Goal: Book appointment/travel/reservation

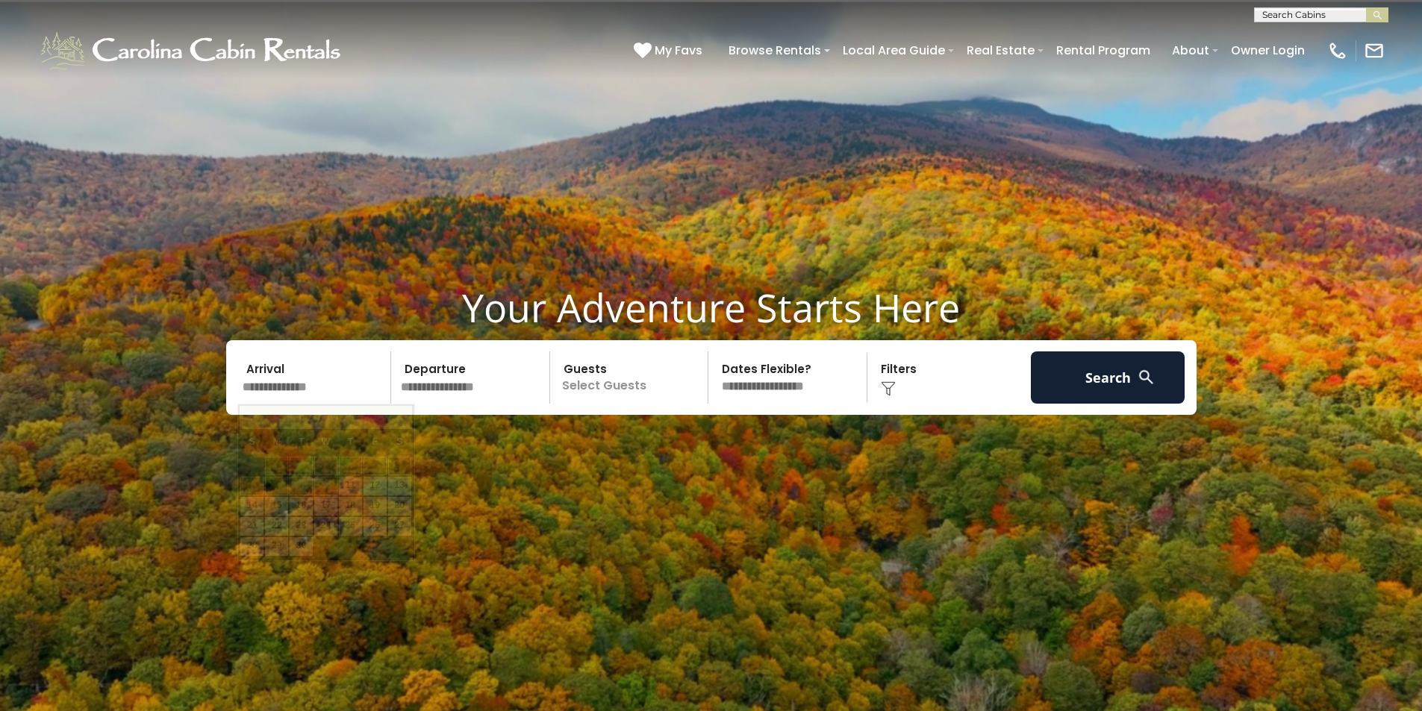
click at [302, 369] on input "text" at bounding box center [314, 378] width 155 height 52
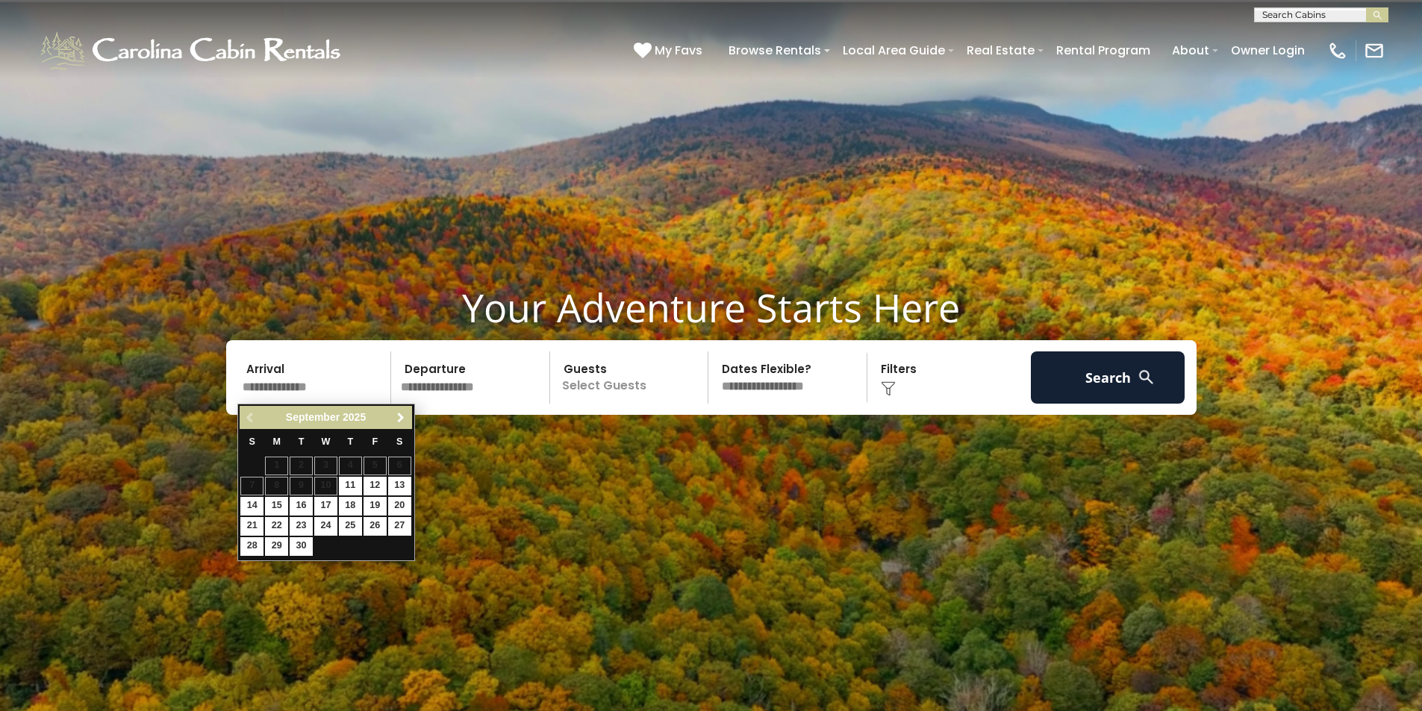
click at [402, 412] on span "Next" at bounding box center [401, 418] width 12 height 12
click at [403, 415] on span "Next" at bounding box center [401, 418] width 12 height 12
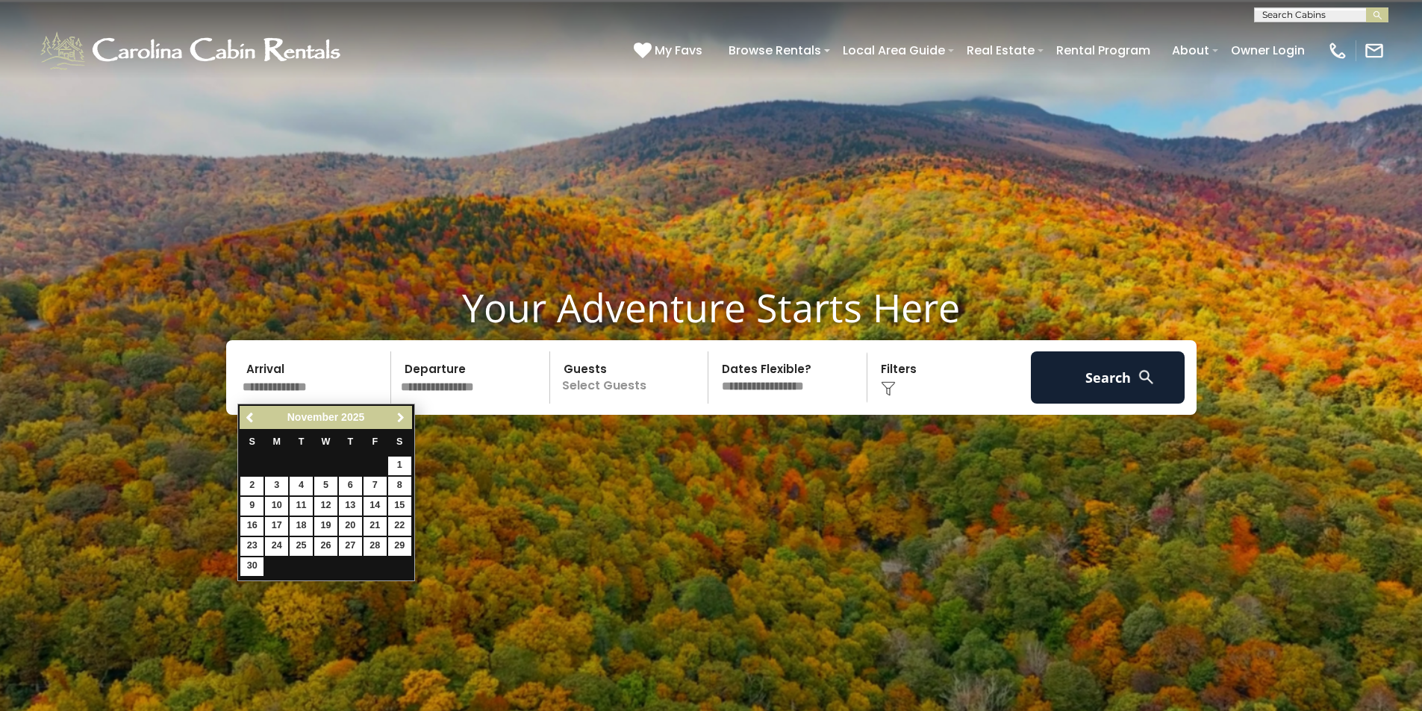
click at [403, 415] on span "Next" at bounding box center [401, 418] width 12 height 12
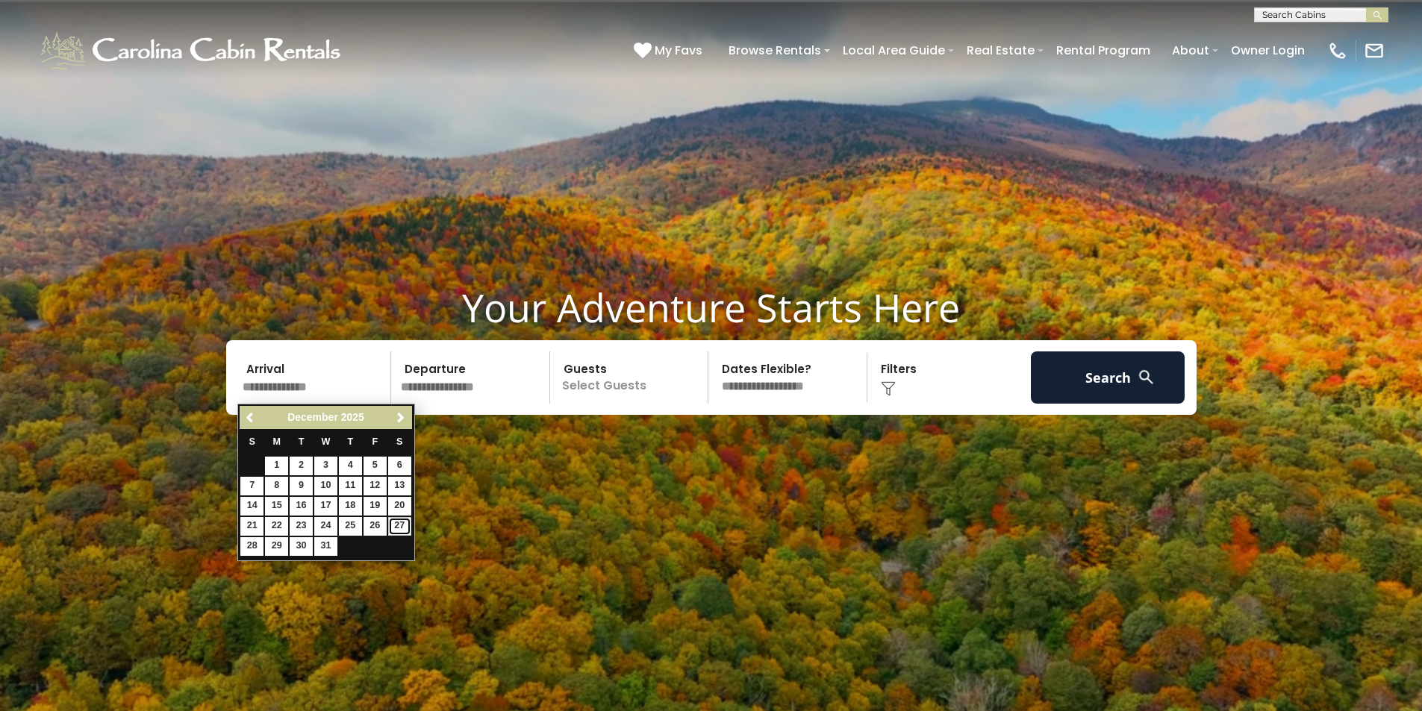
click at [399, 524] on link "27" at bounding box center [399, 526] width 23 height 19
type input "********"
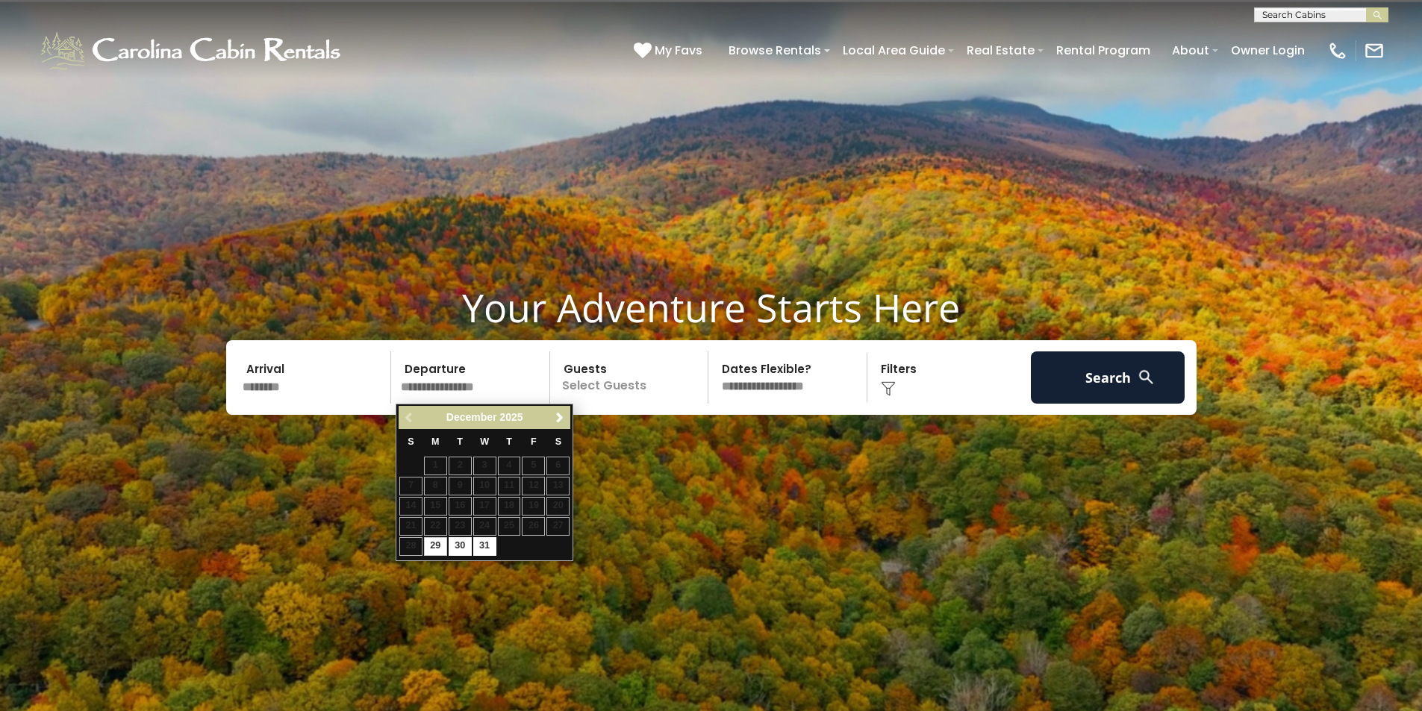
click at [499, 373] on input "text" at bounding box center [473, 378] width 155 height 52
click at [557, 418] on span "Next" at bounding box center [560, 418] width 12 height 12
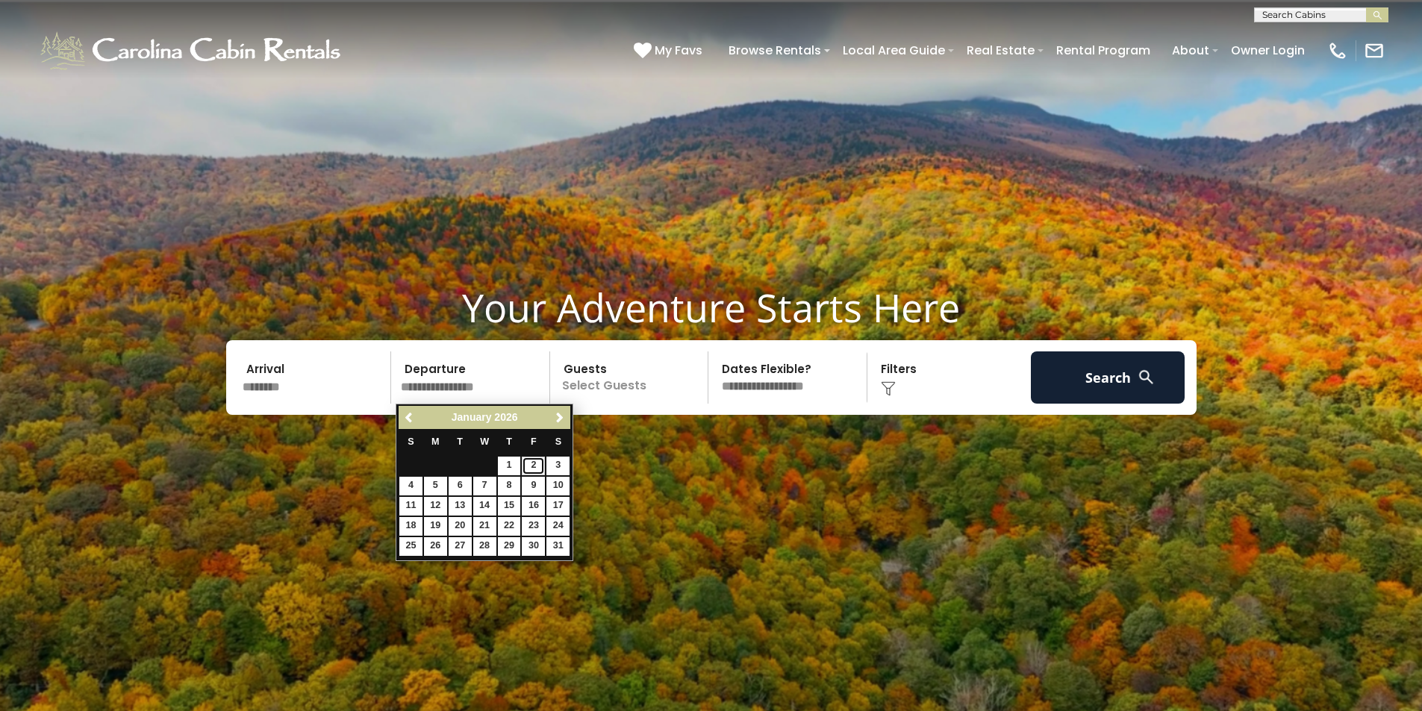
click at [534, 464] on link "2" at bounding box center [533, 466] width 23 height 19
type input "******"
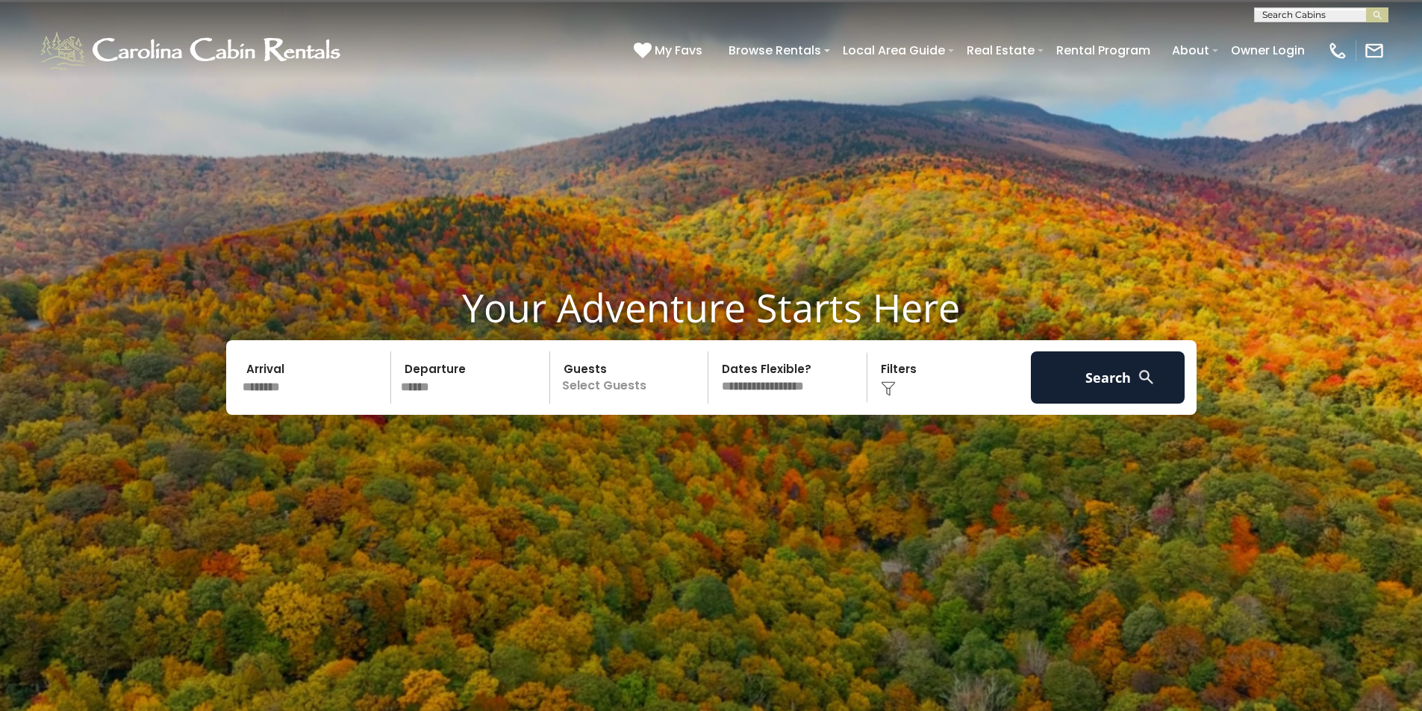
click at [593, 387] on p "Select Guests" at bounding box center [632, 378] width 154 height 52
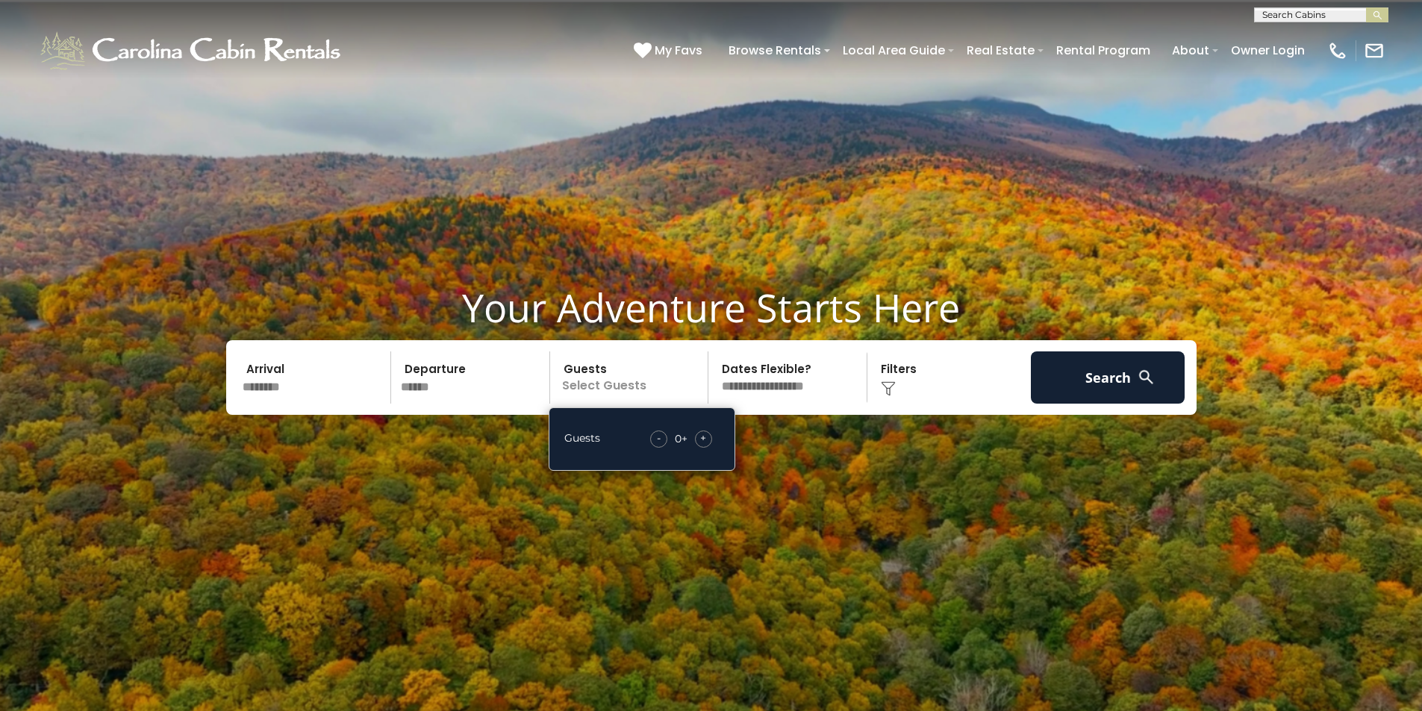
click at [705, 436] on span "+" at bounding box center [703, 438] width 6 height 15
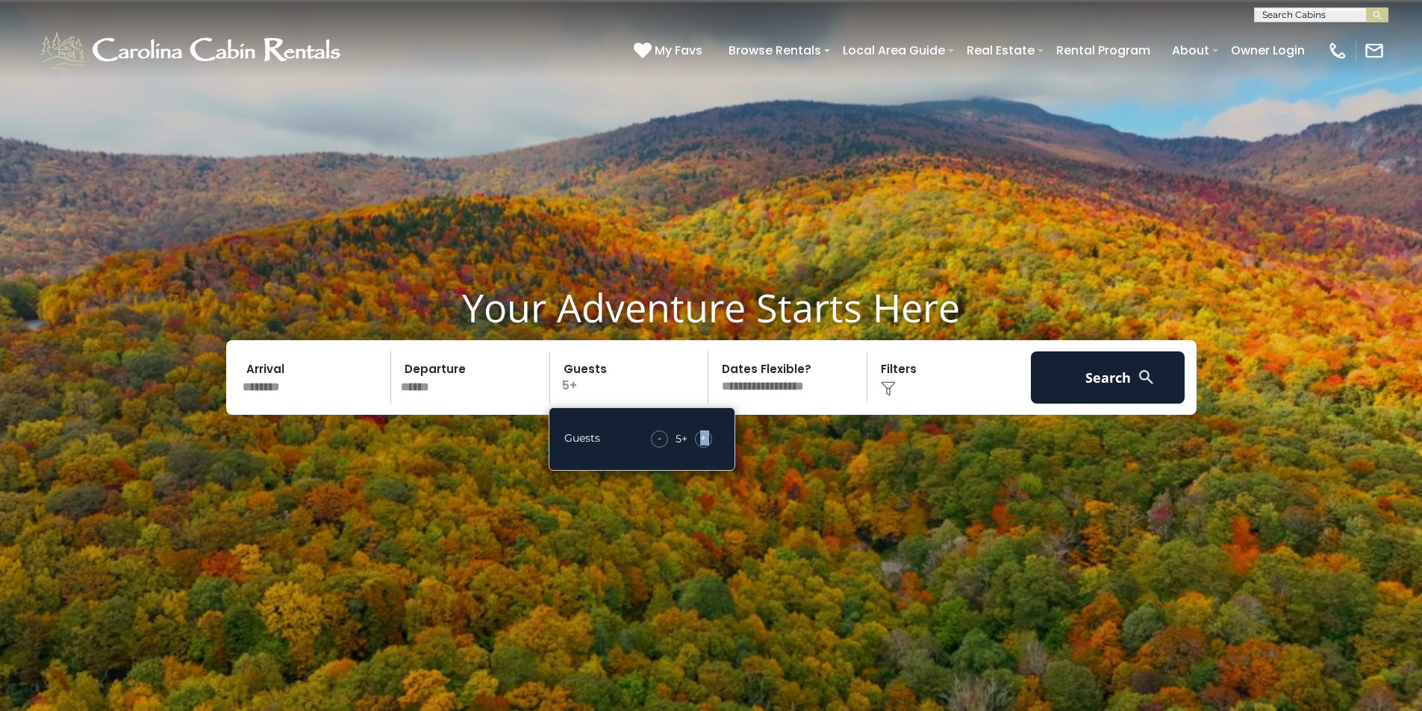
click at [705, 436] on span "+" at bounding box center [703, 438] width 6 height 15
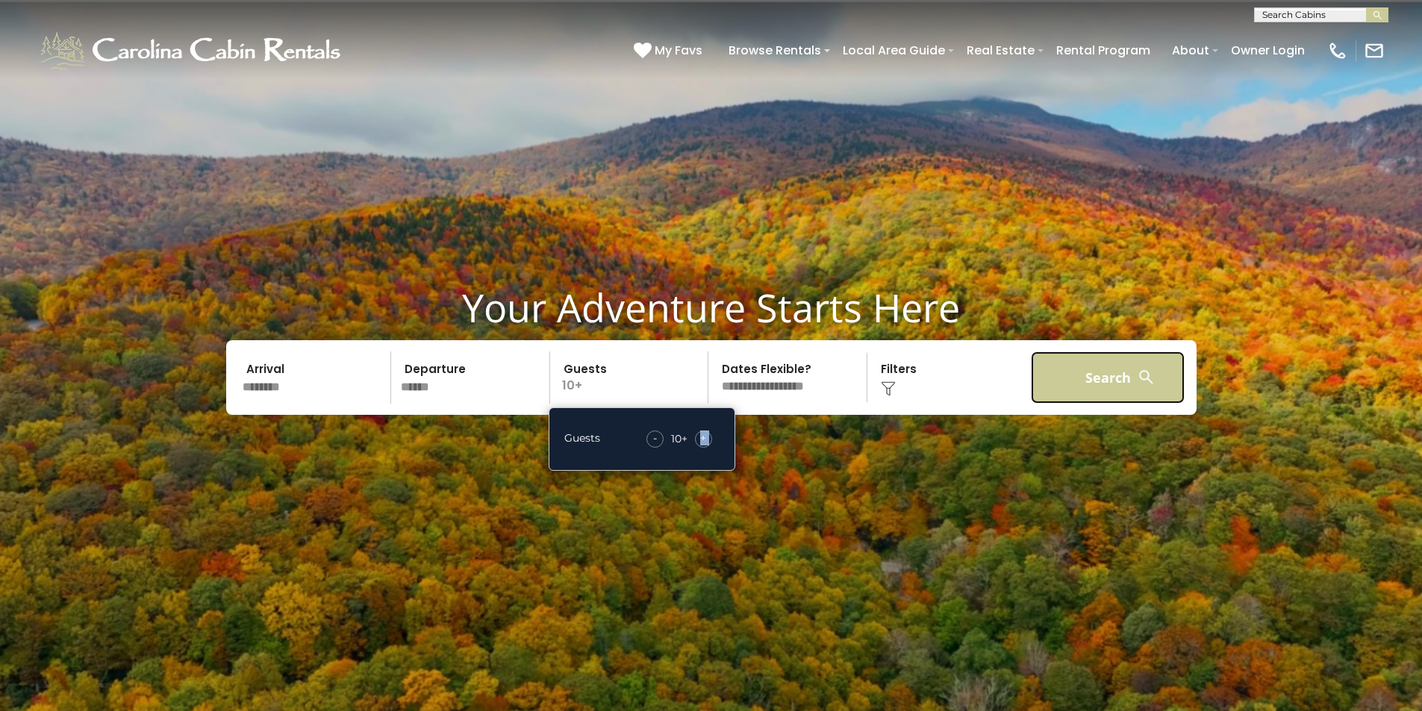
click at [1123, 380] on button "Search" at bounding box center [1108, 378] width 155 height 52
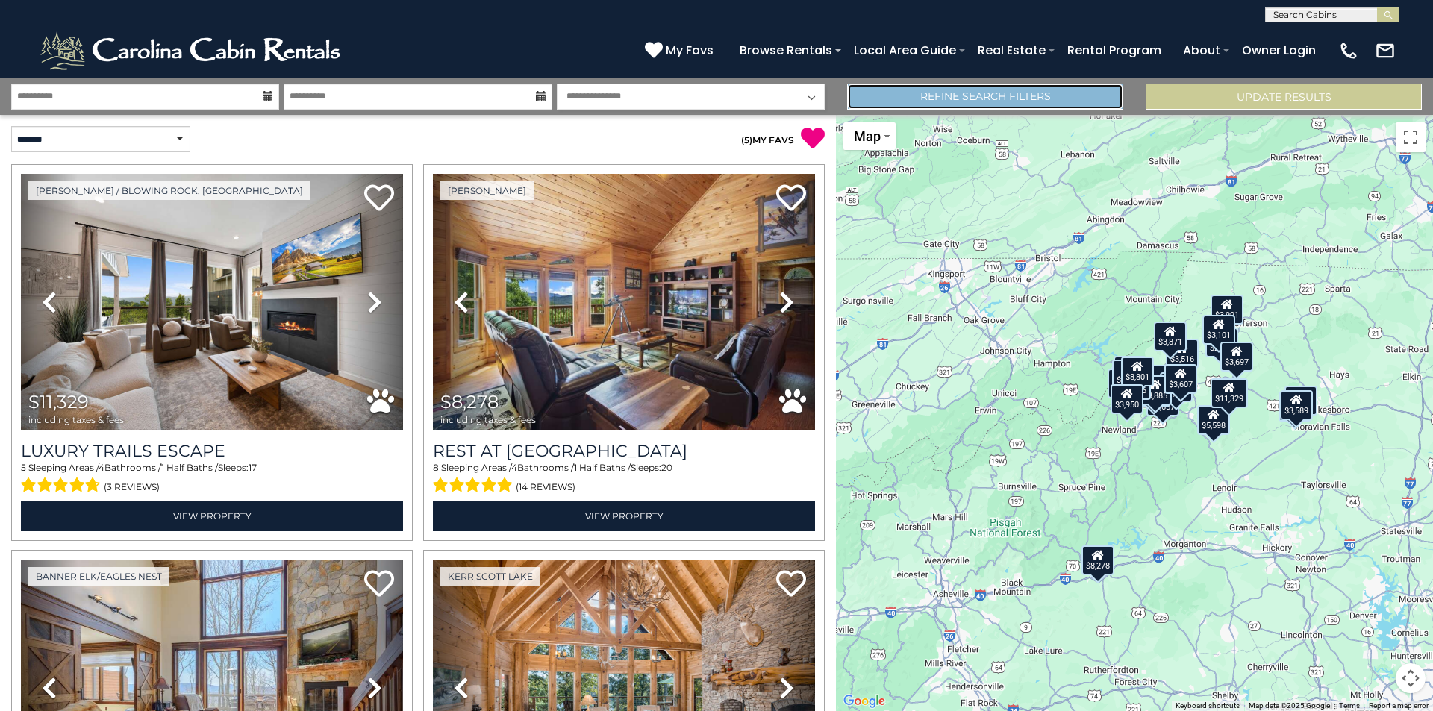
click at [957, 93] on link "Refine Search Filters" at bounding box center [985, 97] width 276 height 26
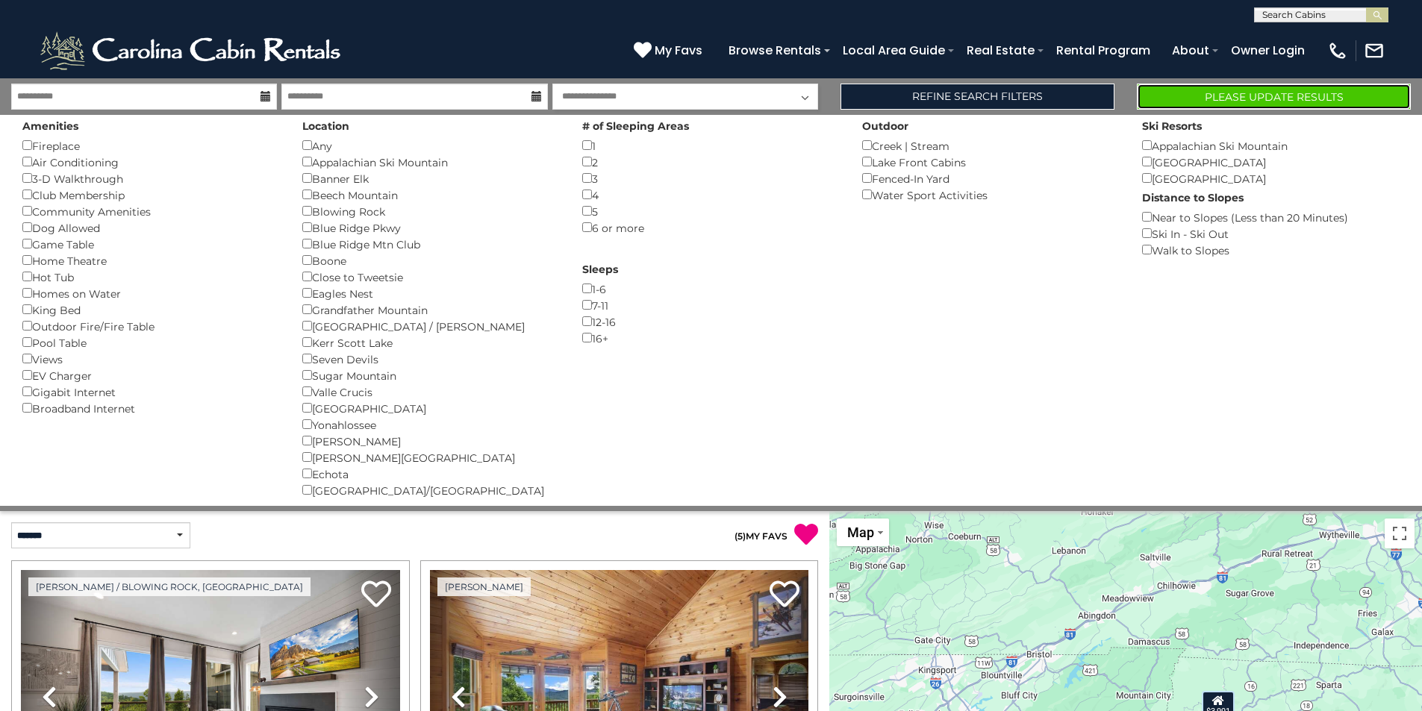
click at [1290, 92] on button "Please Update Results" at bounding box center [1274, 97] width 274 height 26
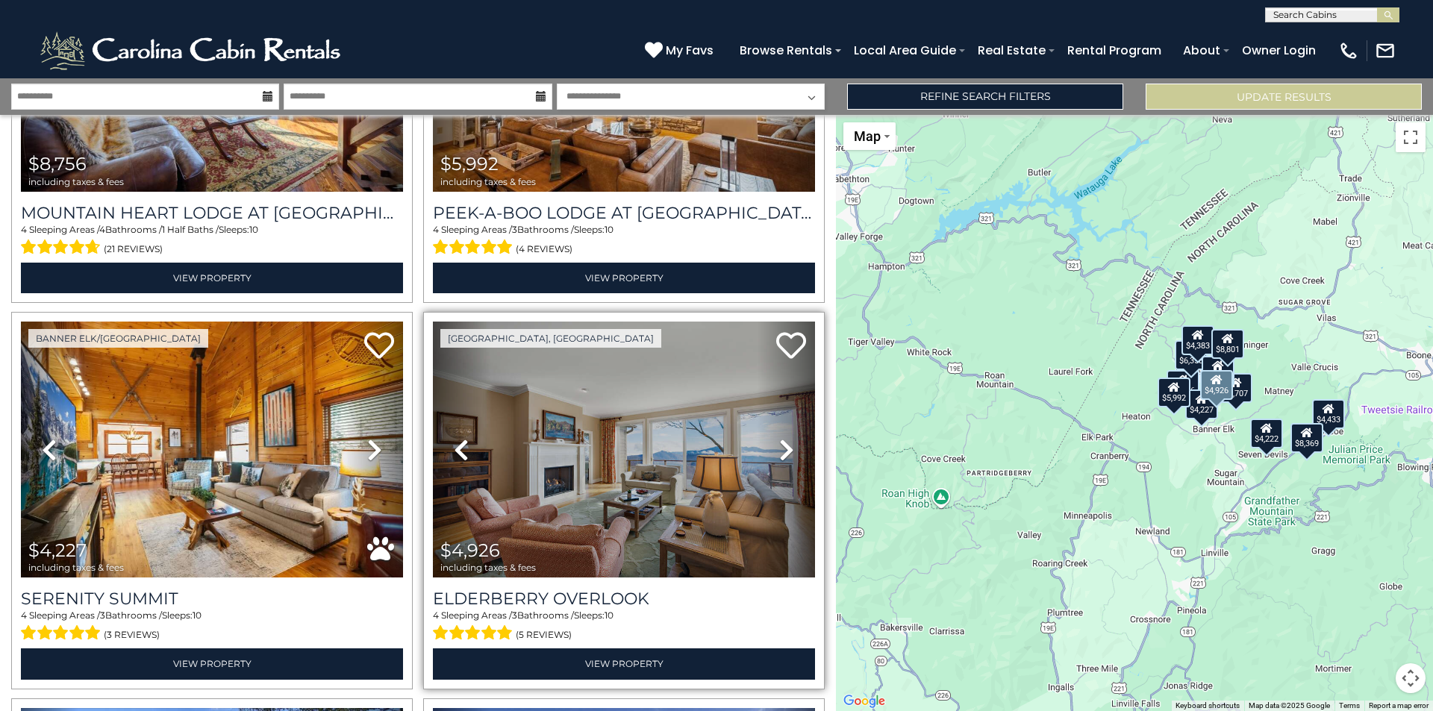
scroll to position [373, 0]
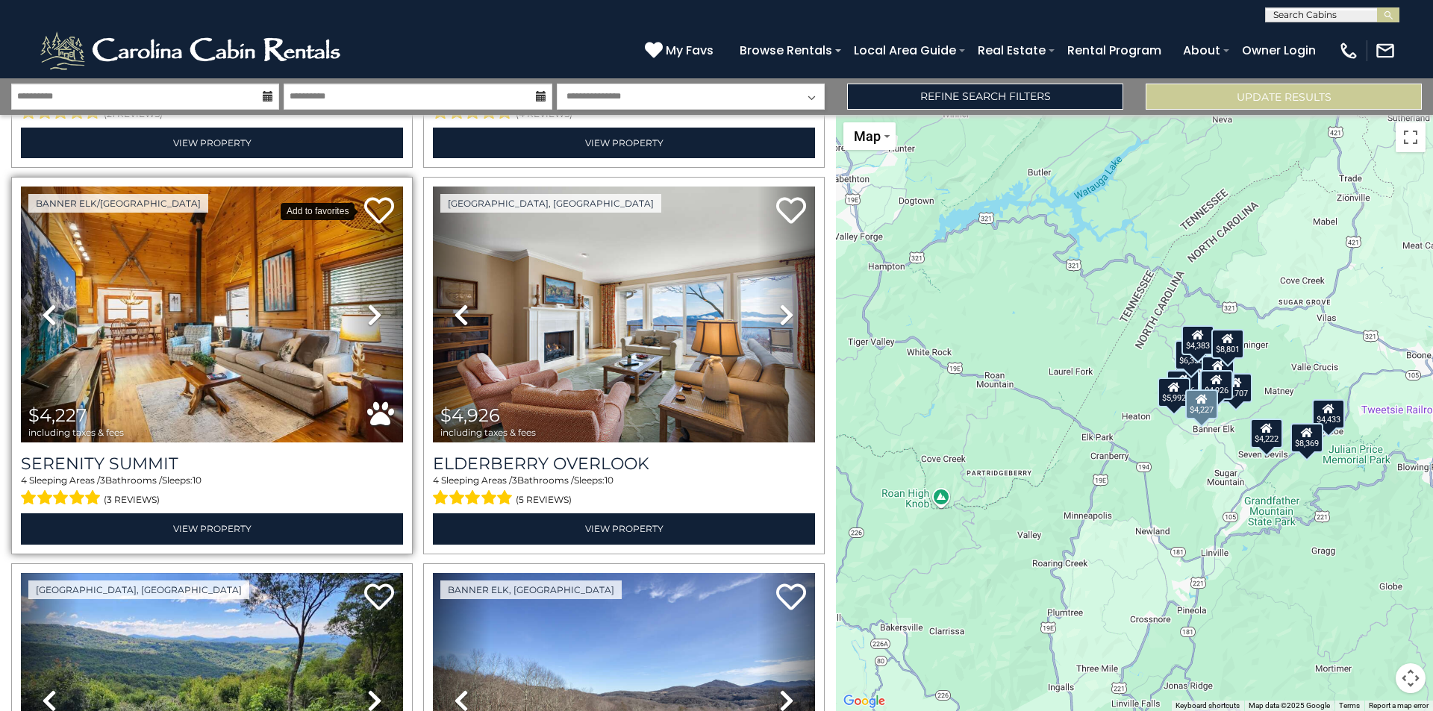
click at [375, 210] on icon at bounding box center [379, 211] width 30 height 30
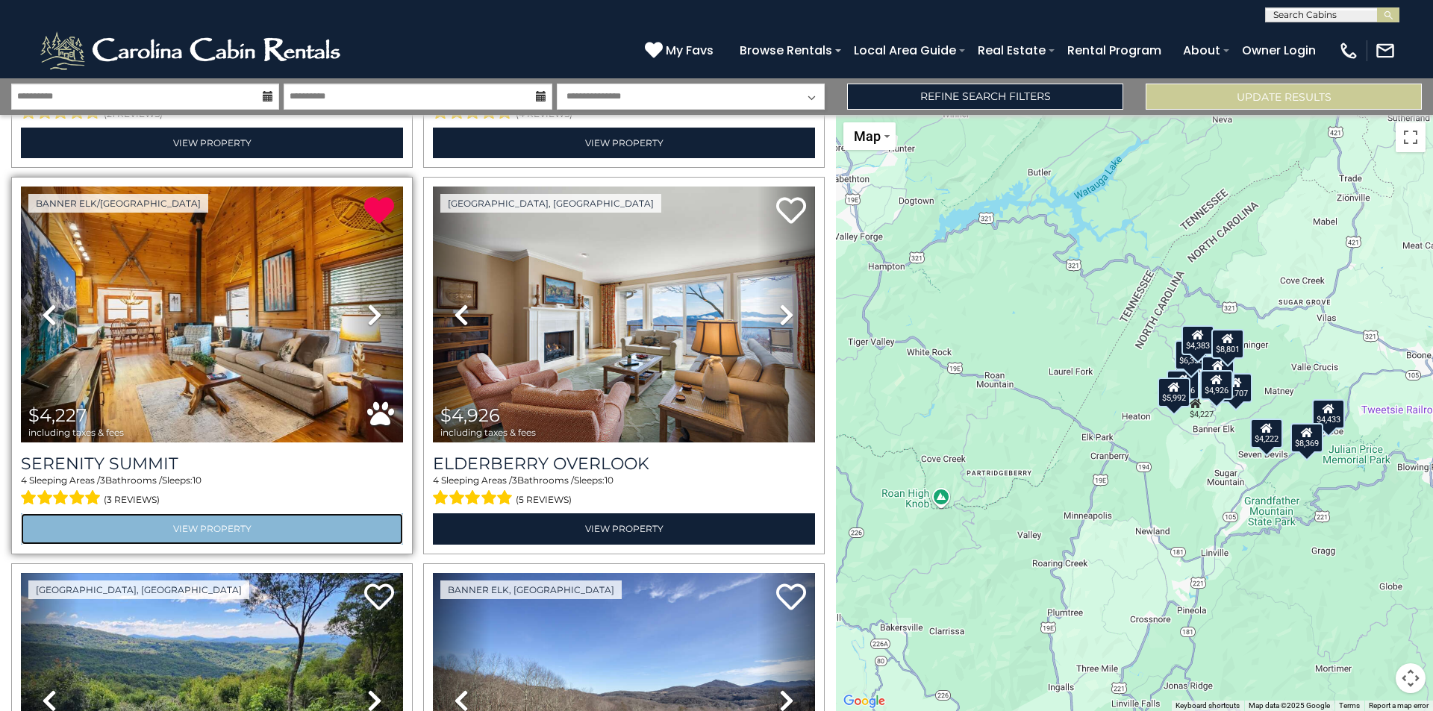
click at [213, 522] on link "View Property" at bounding box center [212, 529] width 382 height 31
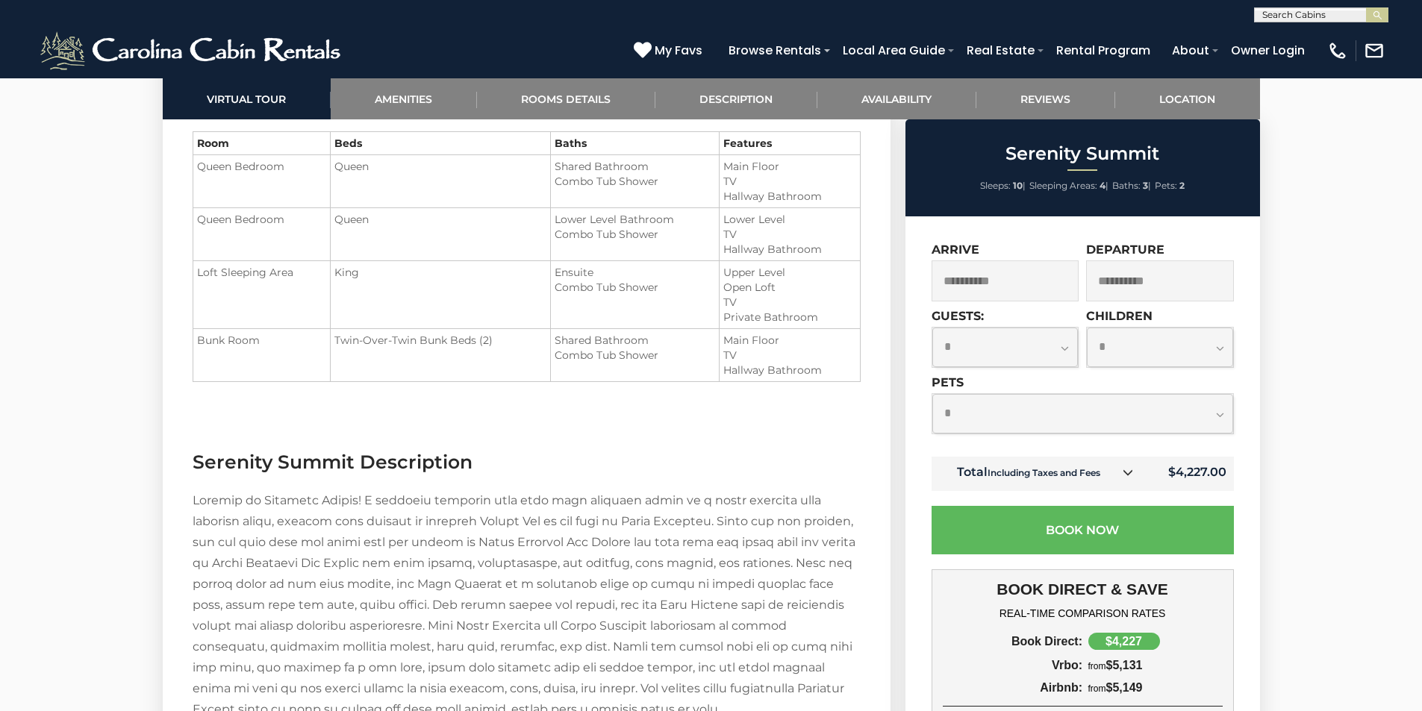
scroll to position [1791, 0]
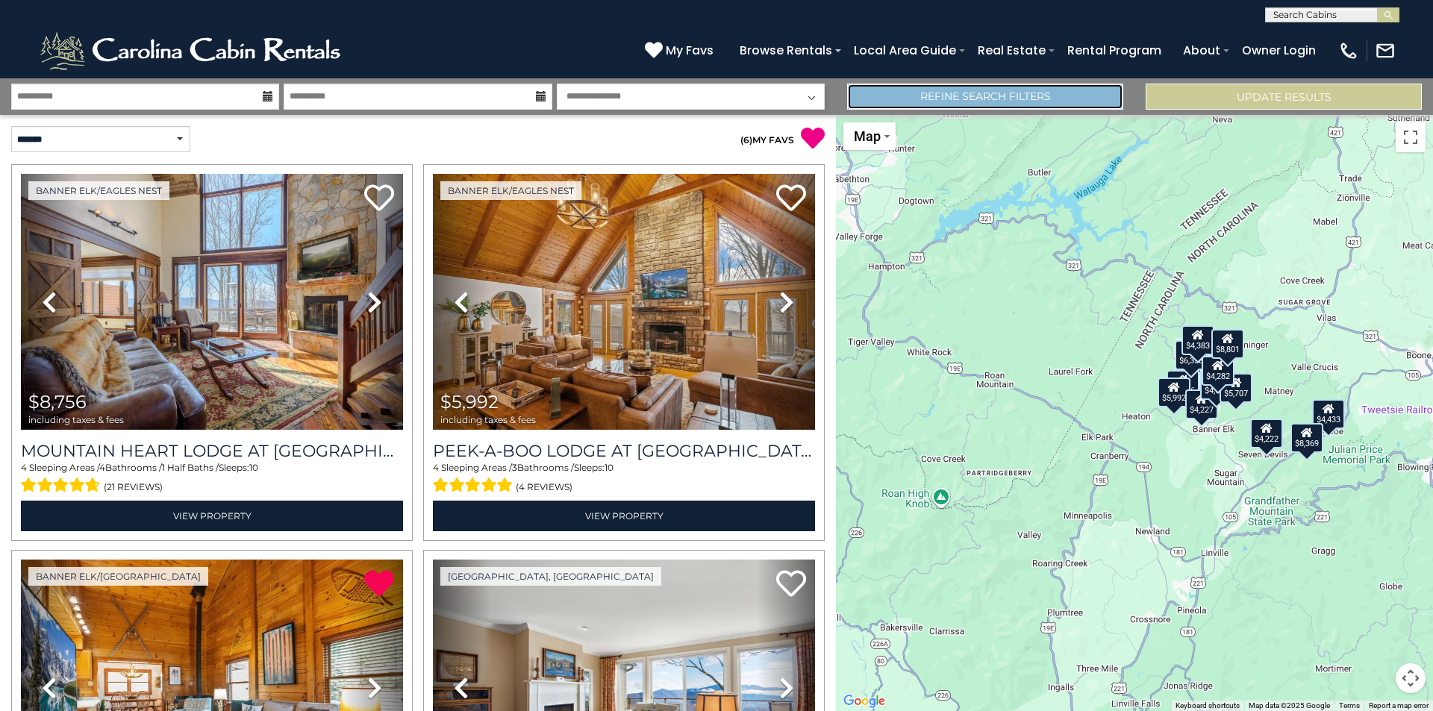
click at [1045, 99] on link "Refine Search Filters" at bounding box center [985, 97] width 276 height 26
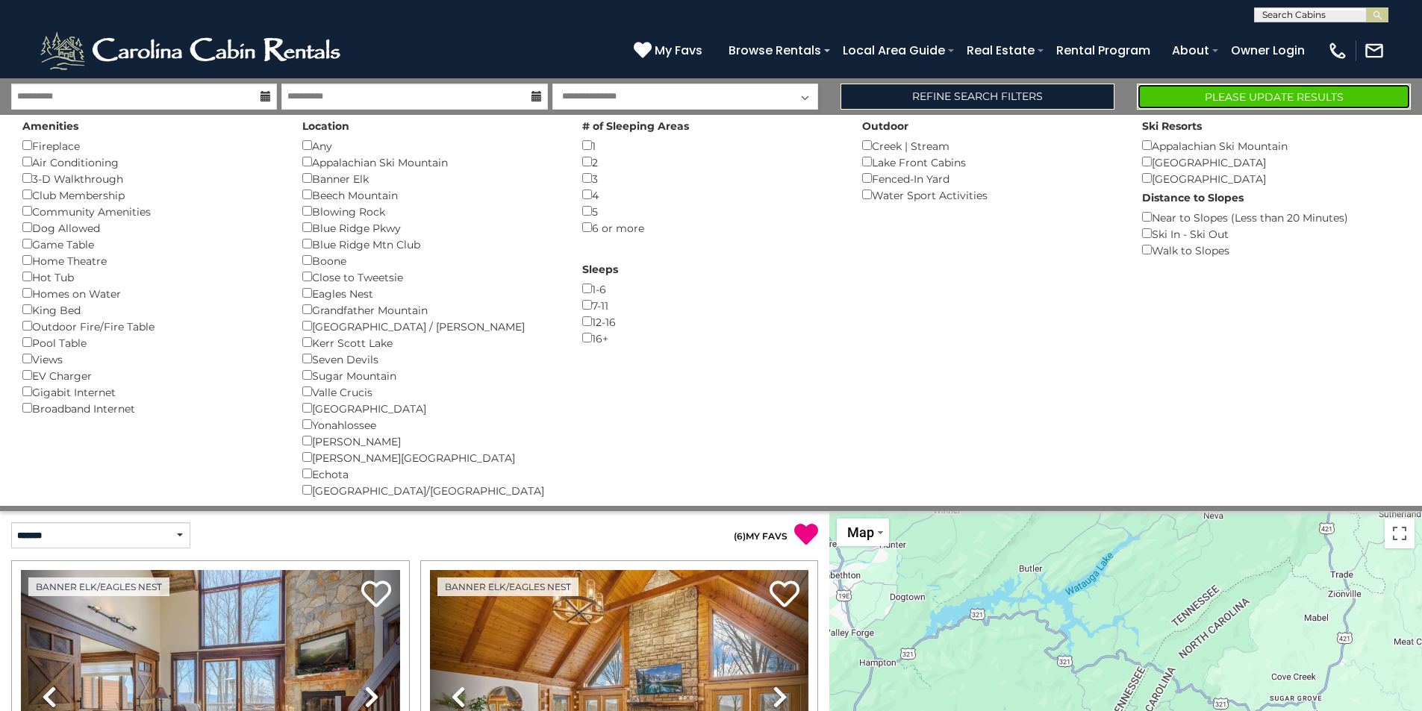
click at [1260, 93] on button "Please Update Results" at bounding box center [1274, 97] width 274 height 26
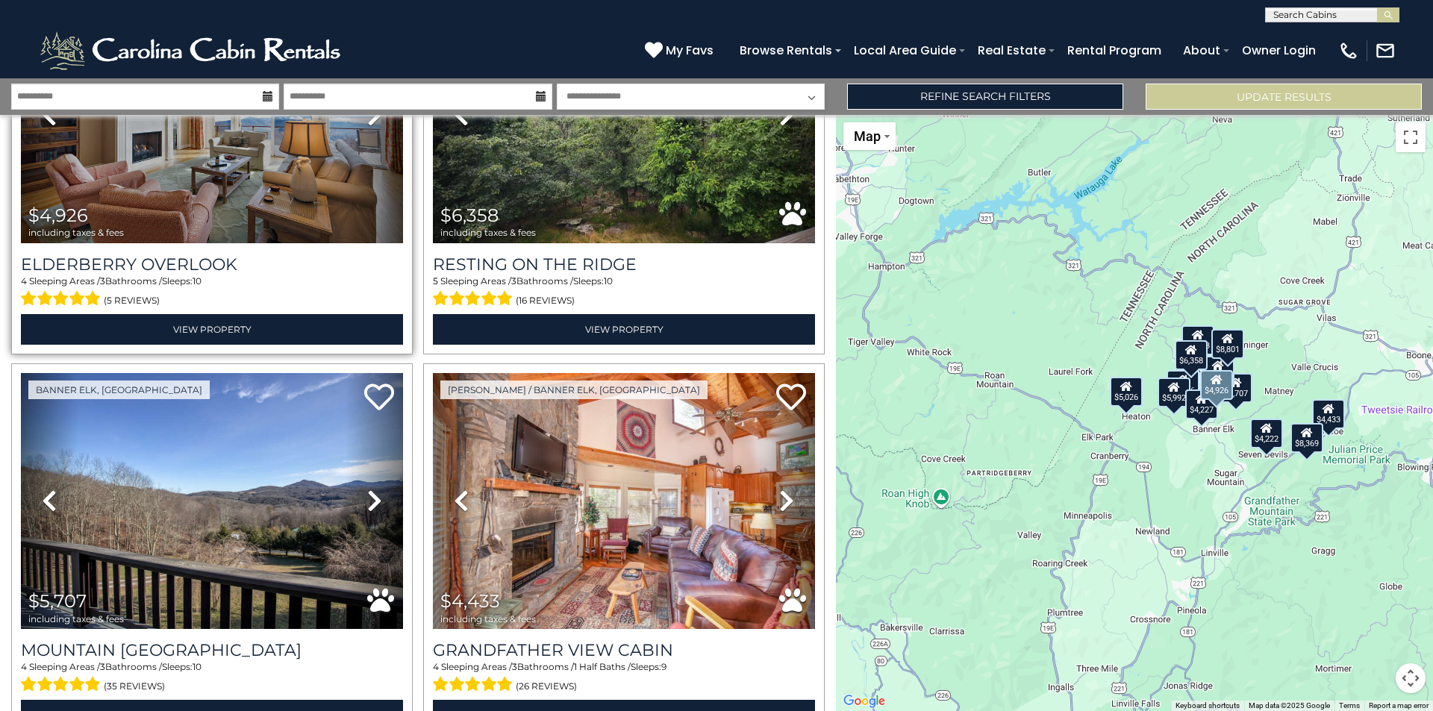
scroll to position [1120, 0]
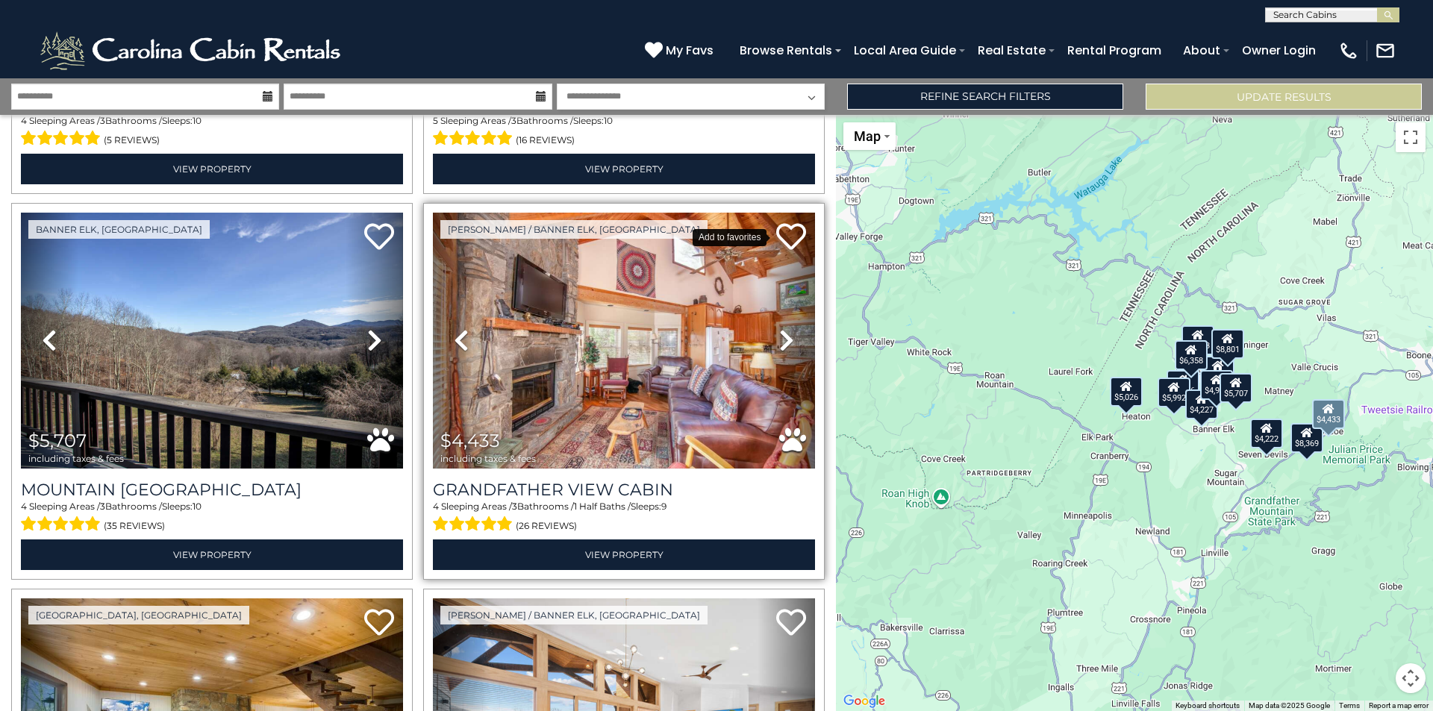
click at [784, 222] on icon at bounding box center [791, 237] width 30 height 30
click at [780, 228] on icon at bounding box center [791, 237] width 30 height 30
